Goal: Book appointment/travel/reservation

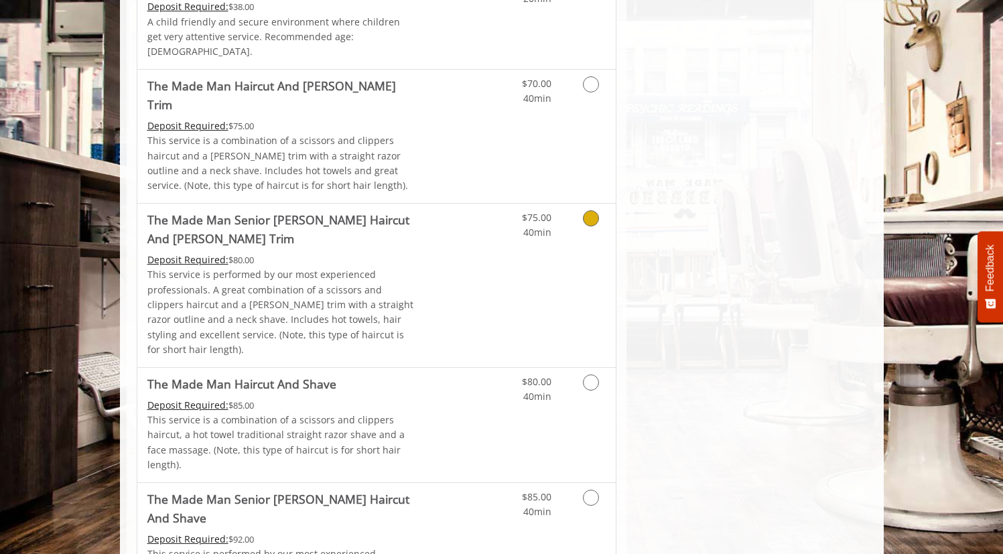
scroll to position [1013, 0]
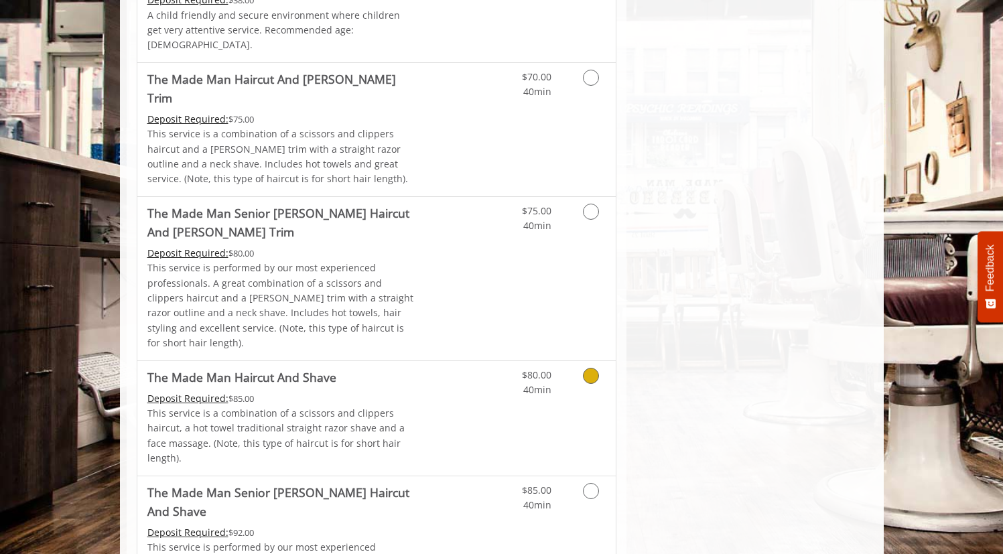
click at [584, 368] on icon "Grooming services" at bounding box center [591, 376] width 16 height 16
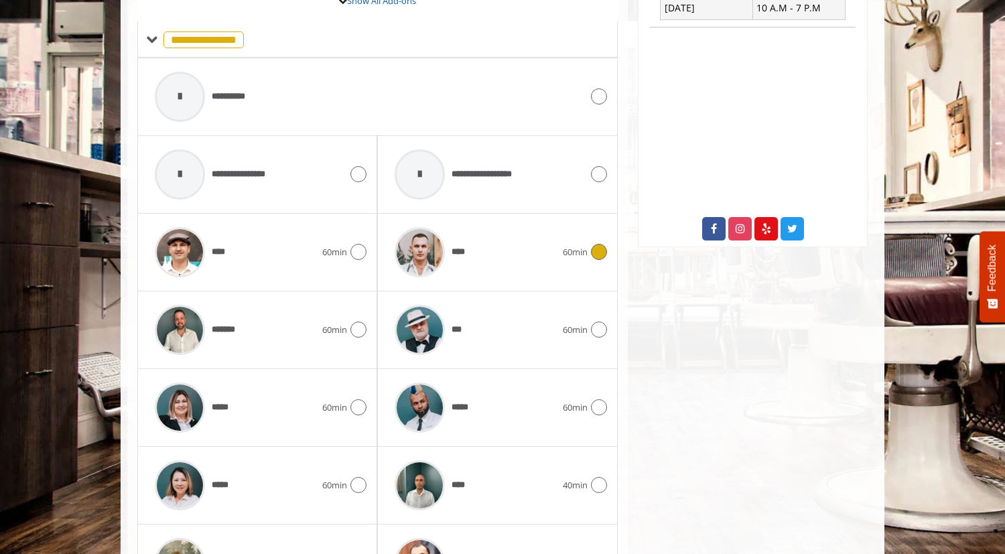
scroll to position [593, 0]
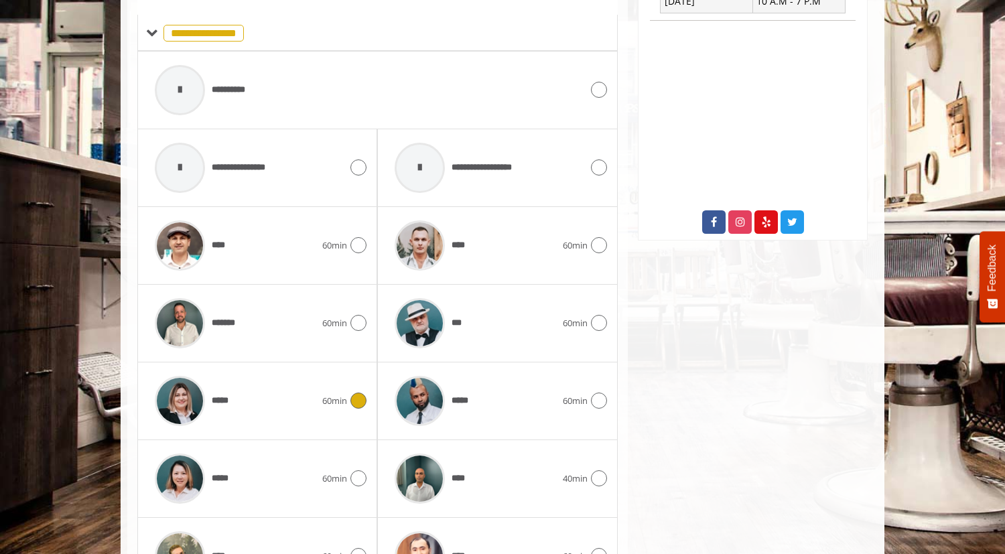
click at [360, 393] on icon at bounding box center [358, 401] width 16 height 16
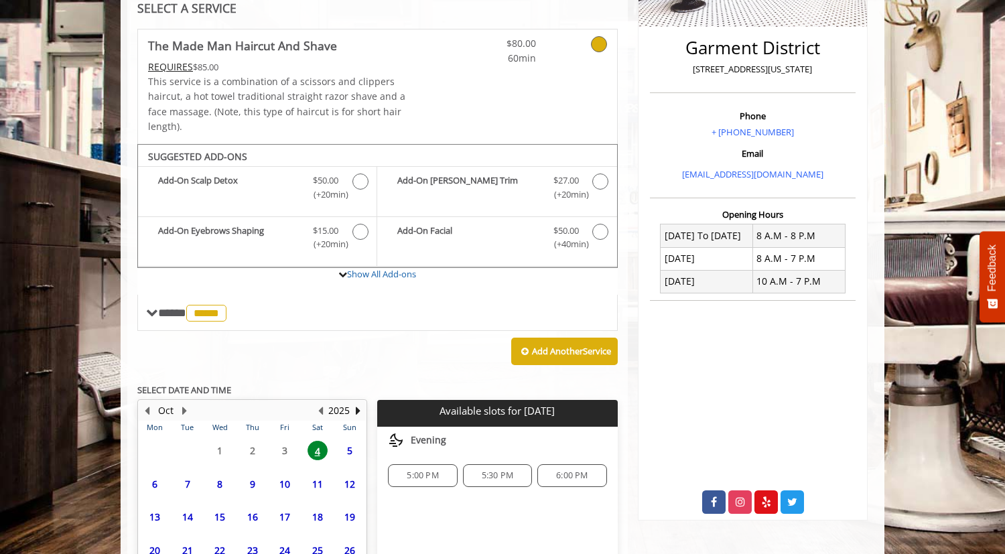
scroll to position [418, 0]
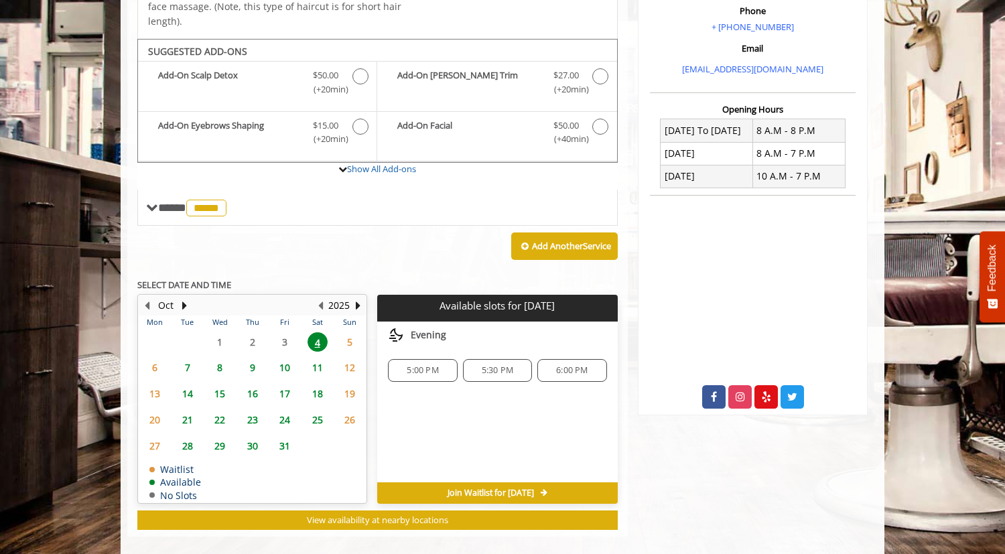
click at [155, 358] on span "6" at bounding box center [155, 367] width 20 height 19
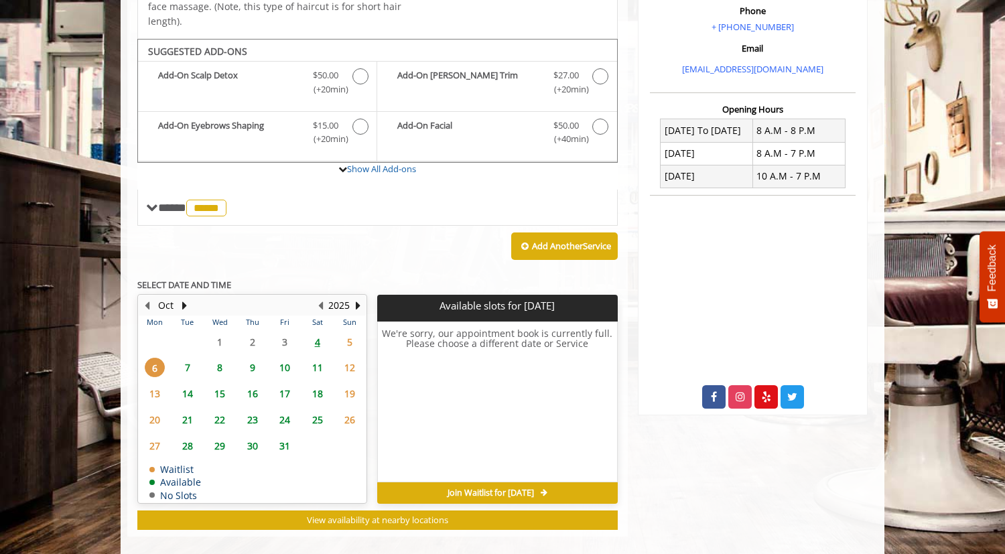
click at [188, 358] on span "7" at bounding box center [188, 367] width 20 height 19
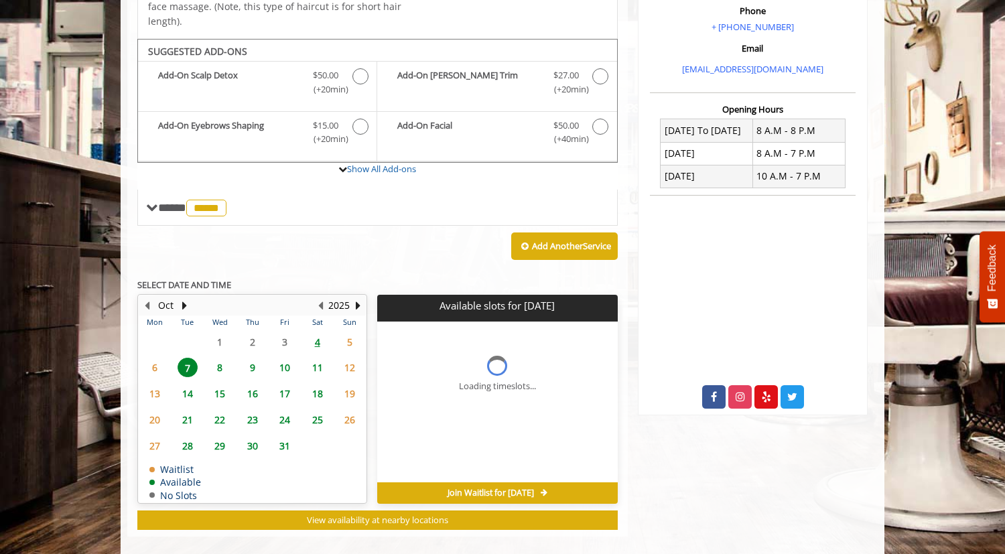
scroll to position [438, 0]
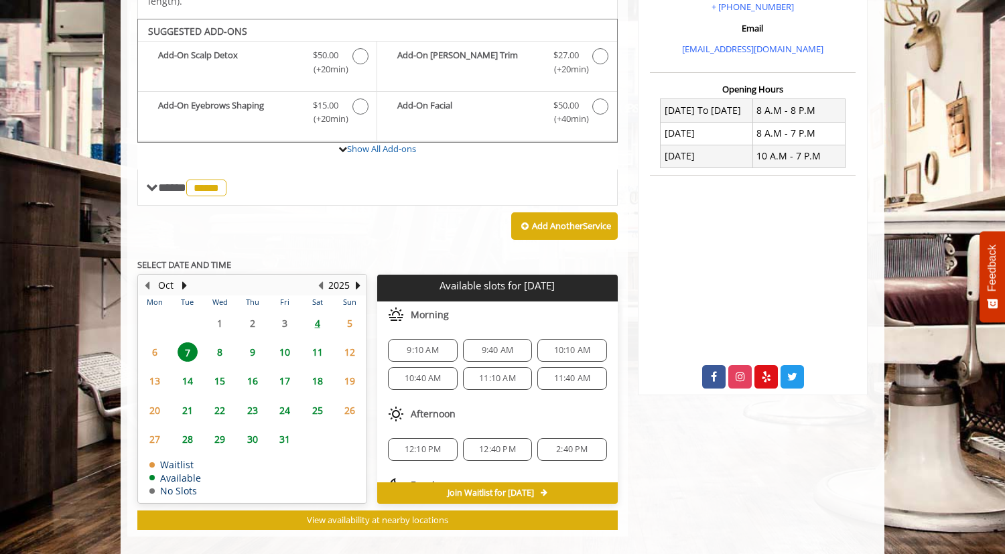
click at [322, 313] on span "4" at bounding box center [317, 322] width 20 height 19
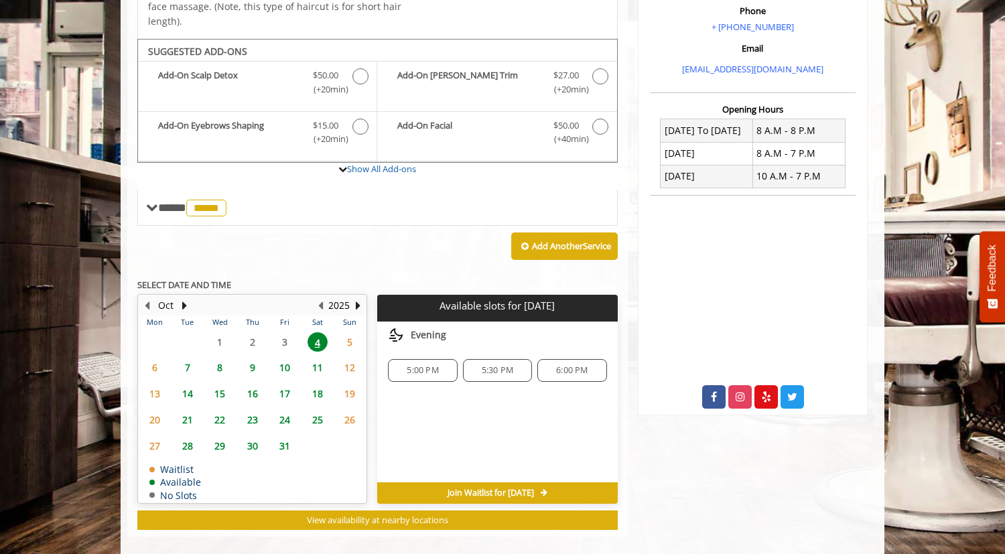
click at [350, 332] on span "5" at bounding box center [350, 341] width 20 height 19
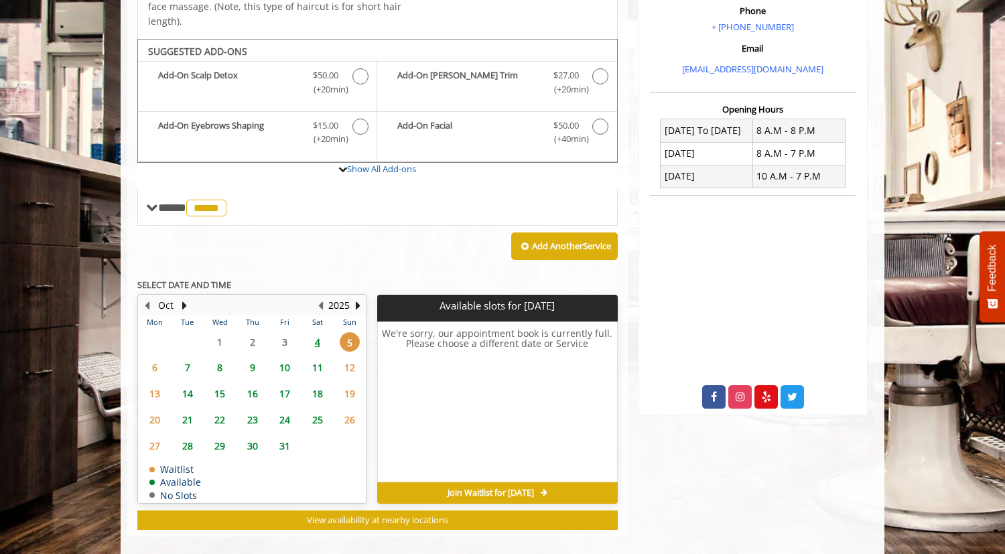
click at [155, 358] on span "6" at bounding box center [155, 367] width 20 height 19
click at [188, 358] on span "7" at bounding box center [188, 367] width 20 height 19
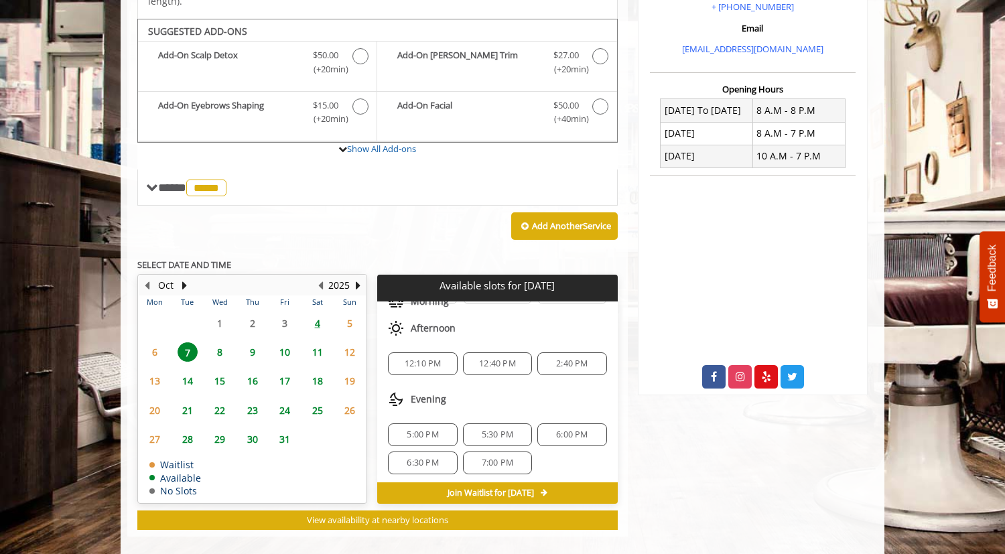
scroll to position [88, 0]
click at [220, 342] on span "8" at bounding box center [220, 351] width 20 height 19
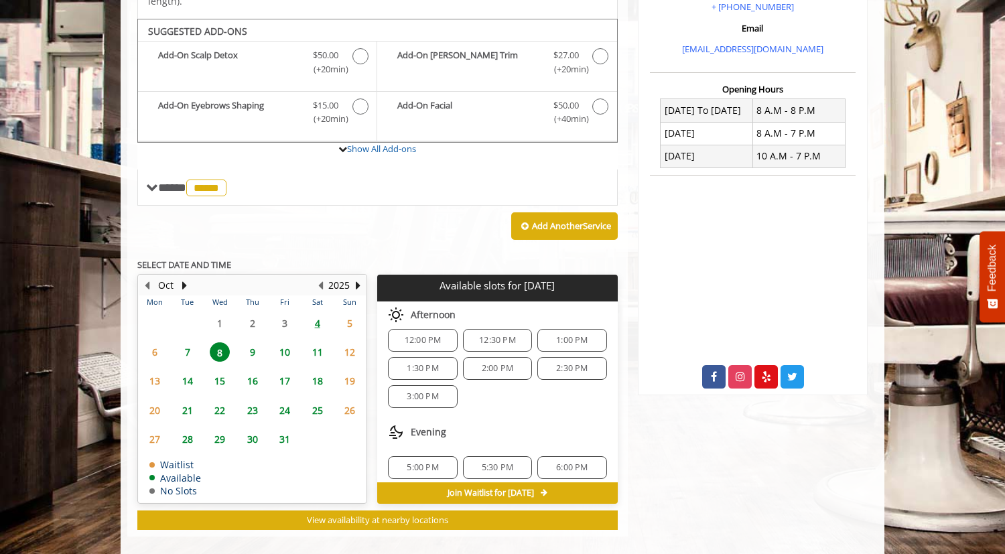
scroll to position [173, 0]
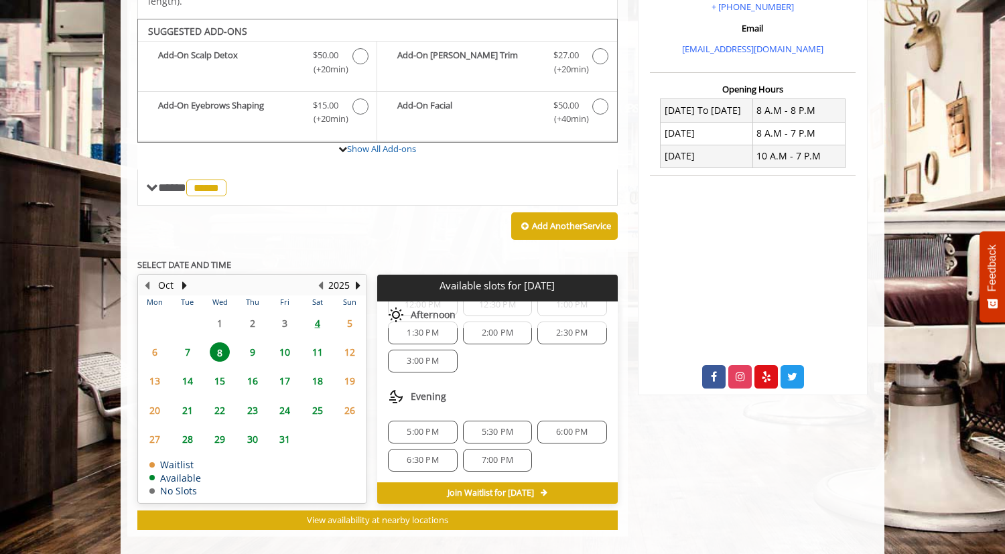
click at [313, 313] on span "4" at bounding box center [317, 322] width 20 height 19
